Goal: Information Seeking & Learning: Understand process/instructions

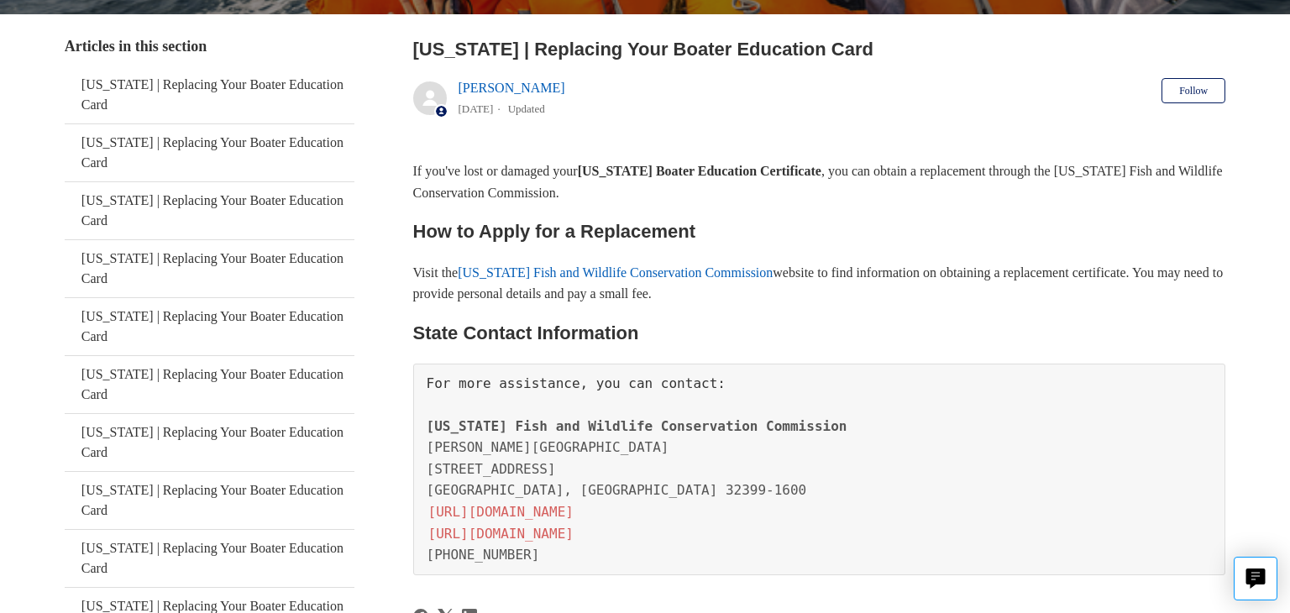
scroll to position [303, 0]
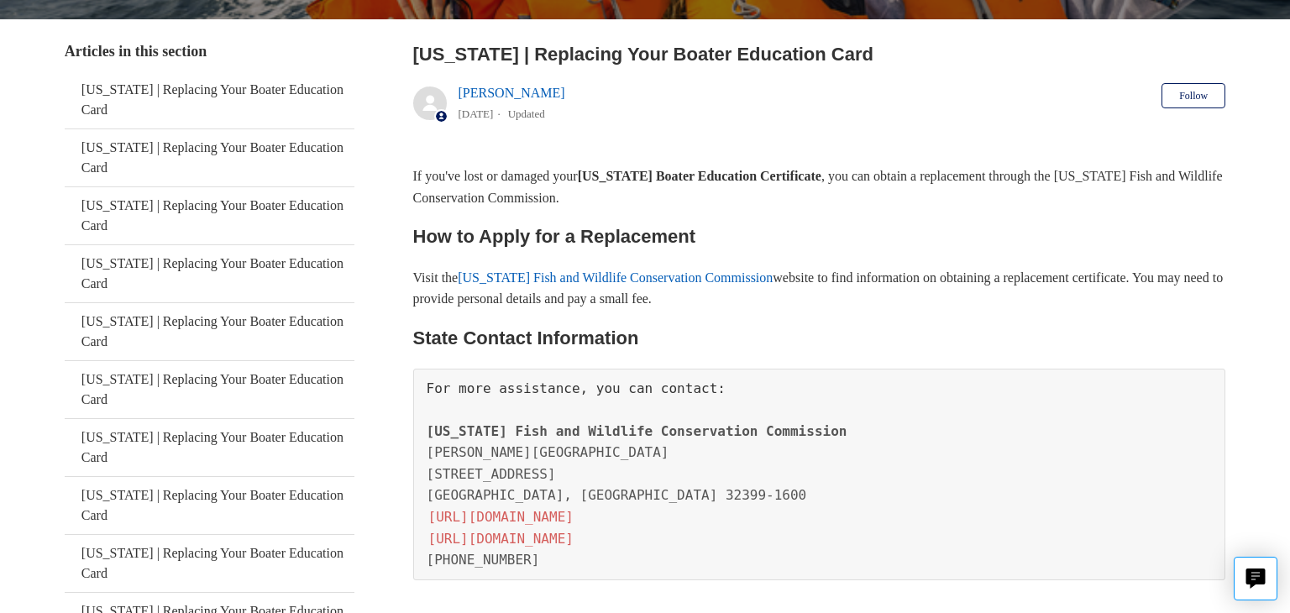
click at [737, 282] on link "Florida Fish and Wildlife Conservation Commission" at bounding box center [615, 278] width 315 height 14
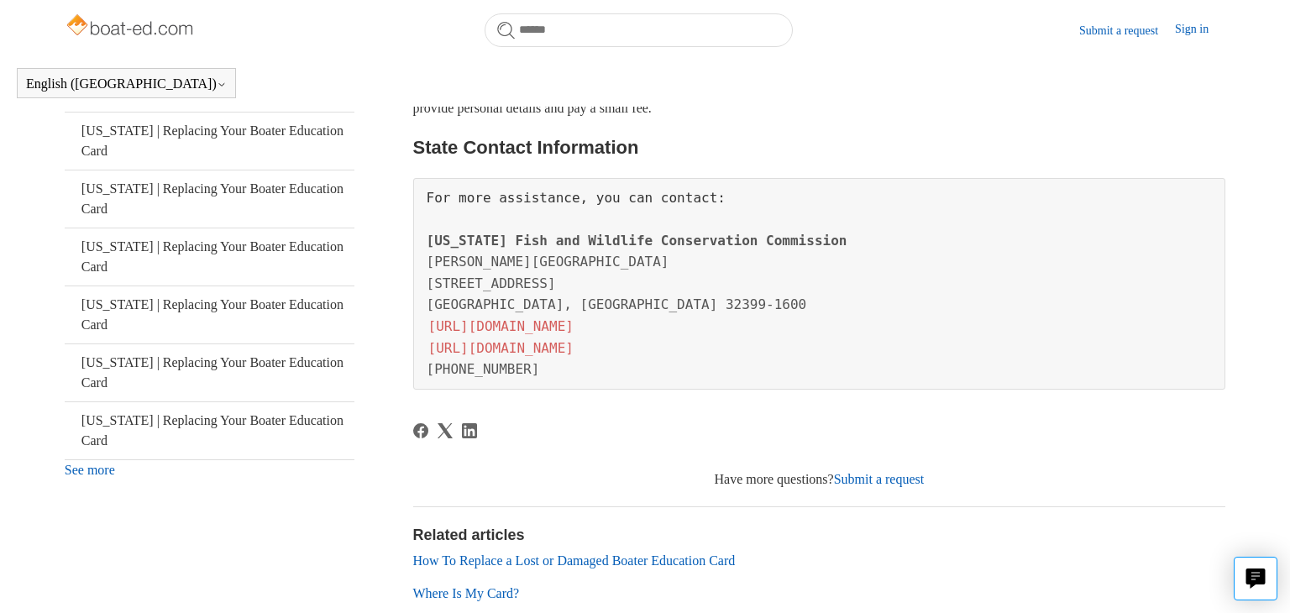
scroll to position [453, 0]
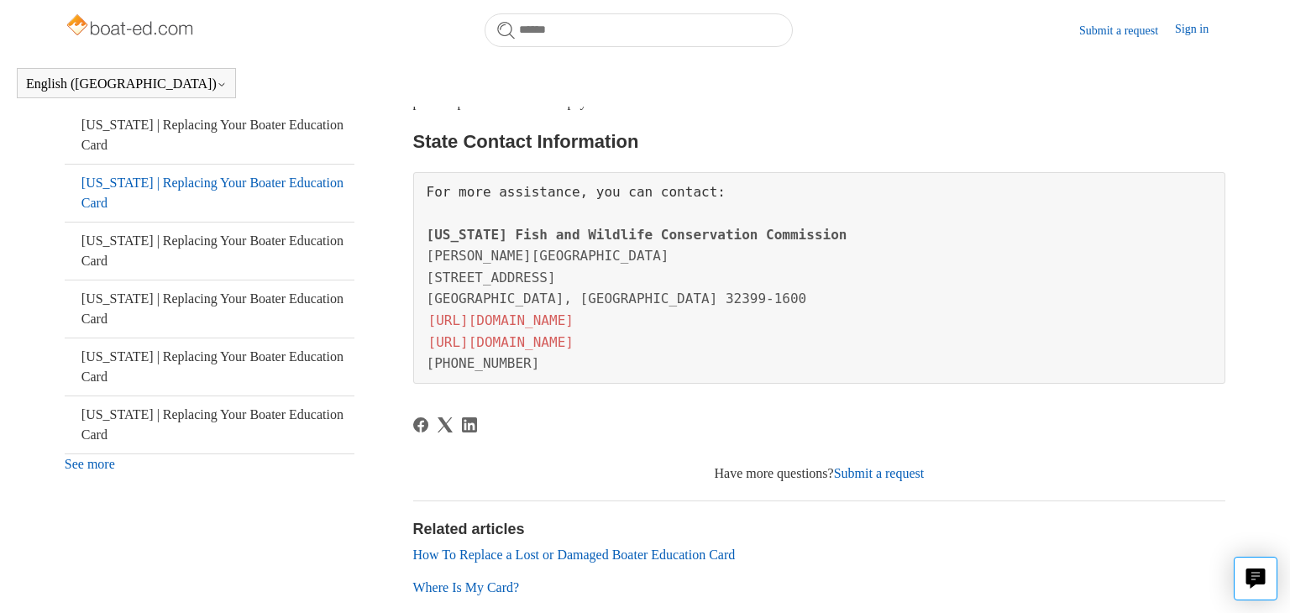
click at [350, 184] on link "[US_STATE] | Replacing Your Boater Education Card" at bounding box center [210, 193] width 291 height 57
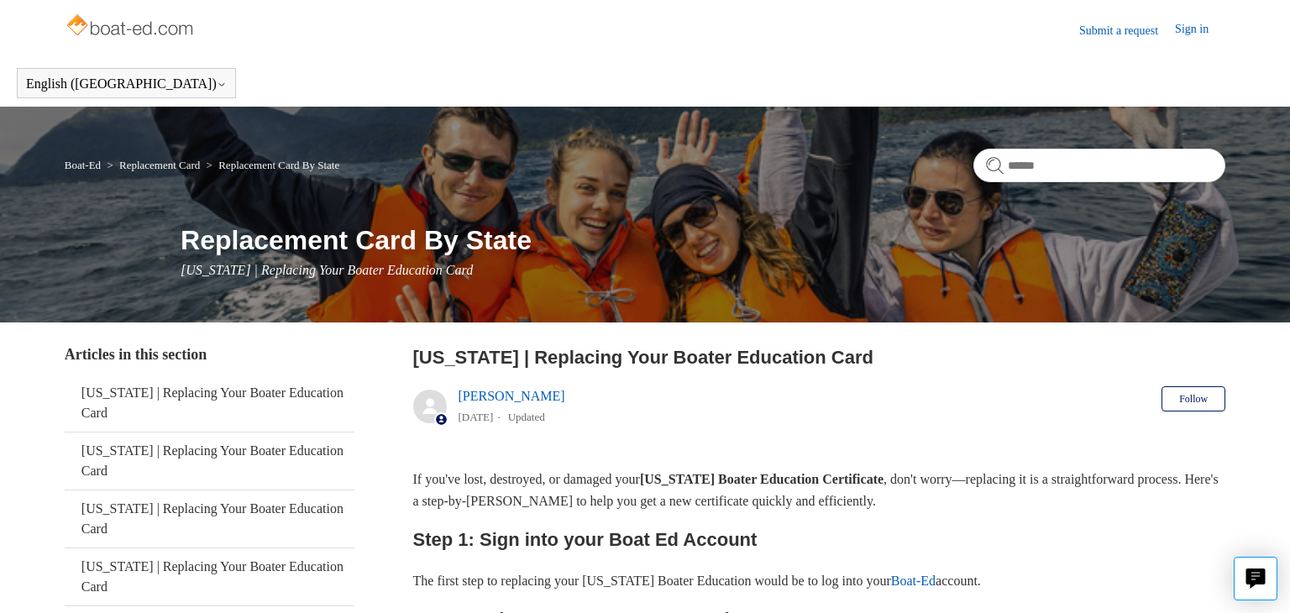
click at [1185, 34] on link "Sign in" at bounding box center [1200, 30] width 50 height 20
click at [1019, 34] on link "Submit a request" at bounding box center [1034, 30] width 96 height 18
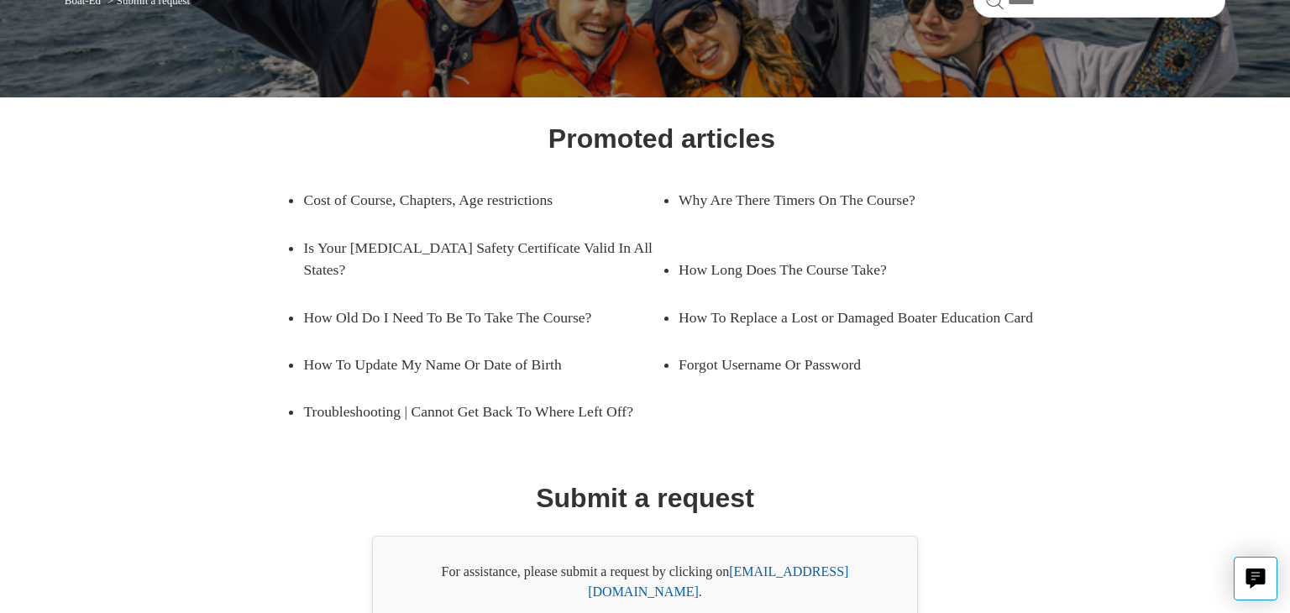
scroll to position [269, 0]
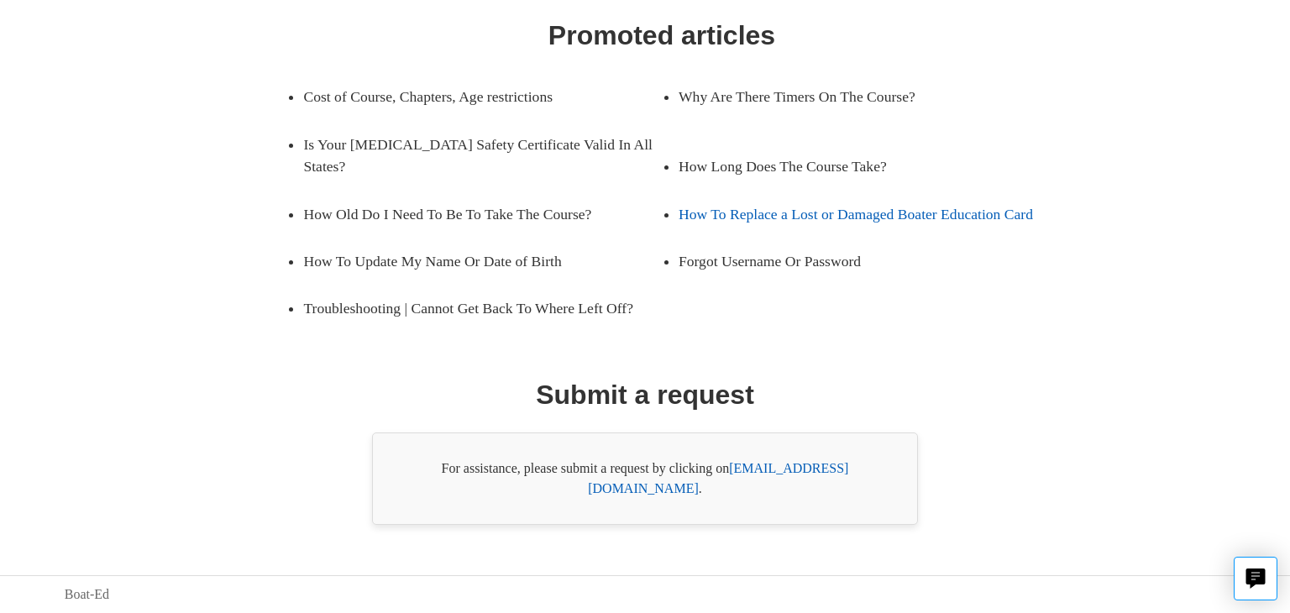
click at [855, 198] on link "How To Replace a Lost or Damaged Boater Education Card" at bounding box center [858, 214] width 359 height 47
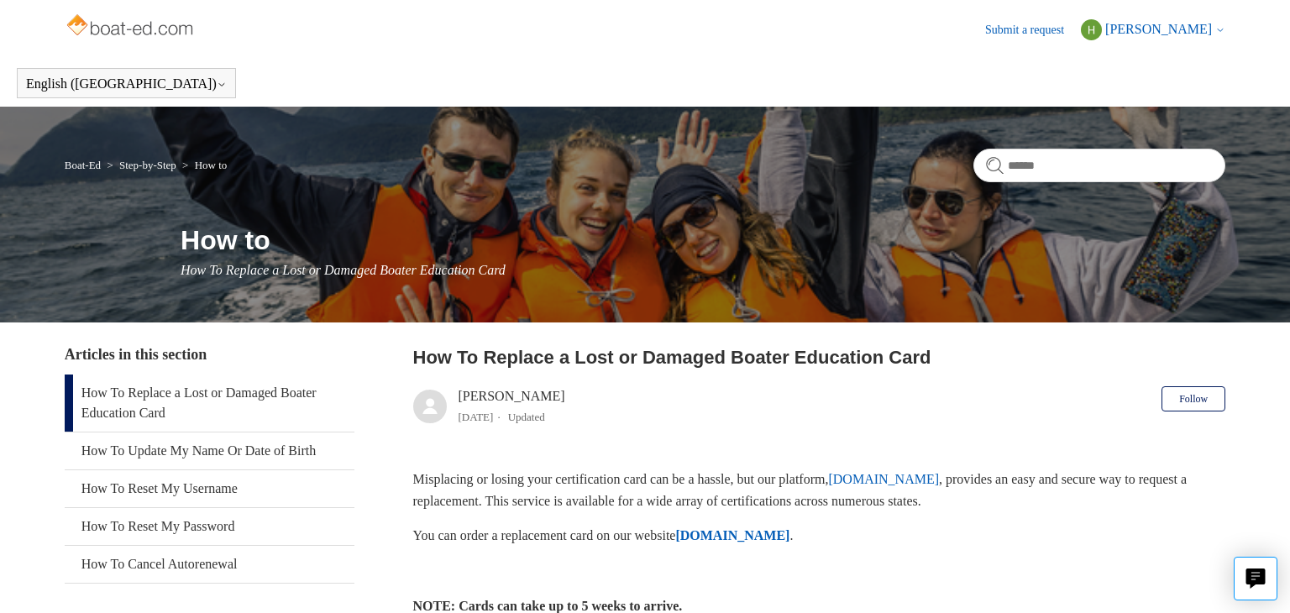
click at [1163, 35] on span "[PERSON_NAME]" at bounding box center [1159, 29] width 107 height 14
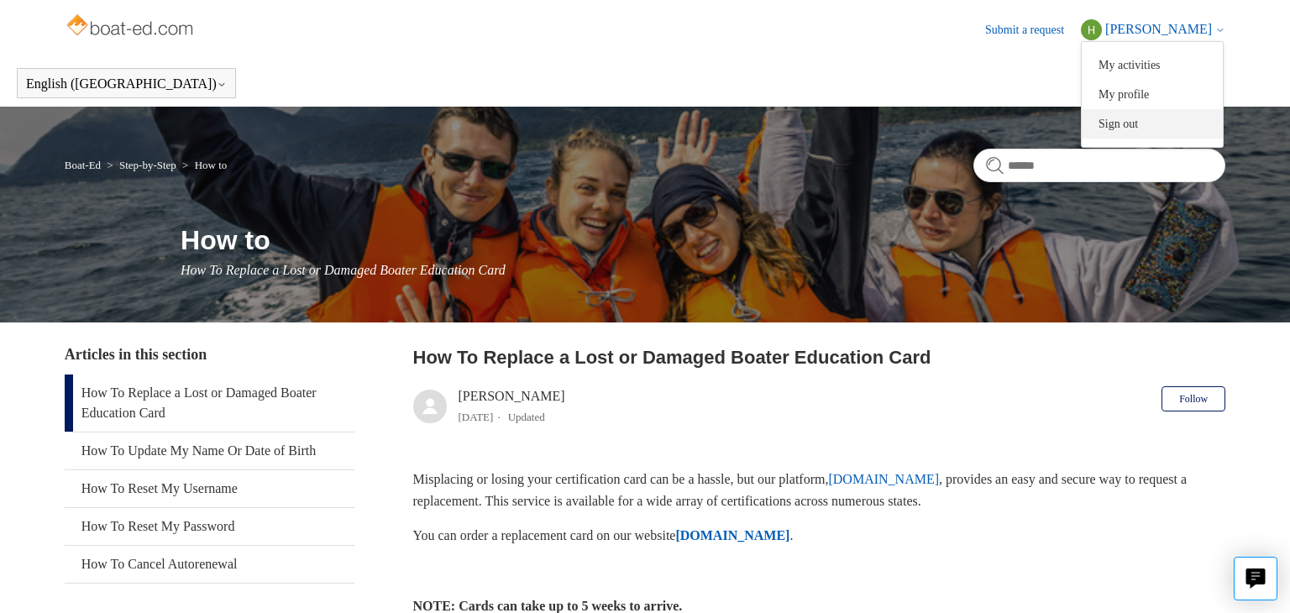
click at [1140, 122] on link "Sign out" at bounding box center [1152, 123] width 141 height 29
